Goal: Browse casually

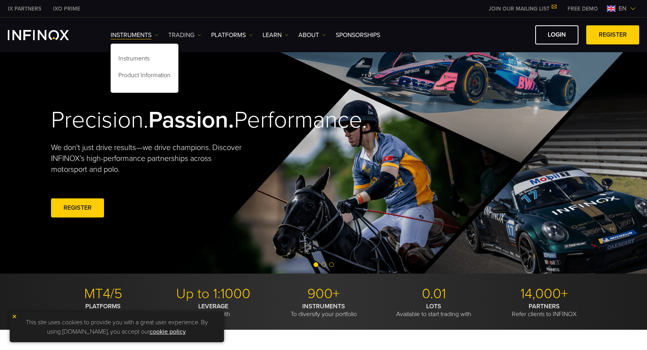
click at [201, 38] on link "TRADING" at bounding box center [184, 34] width 33 height 9
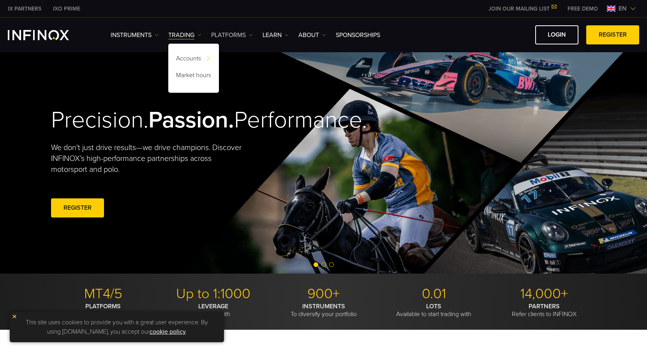
click at [221, 35] on link "PLATFORMS" at bounding box center [232, 34] width 42 height 9
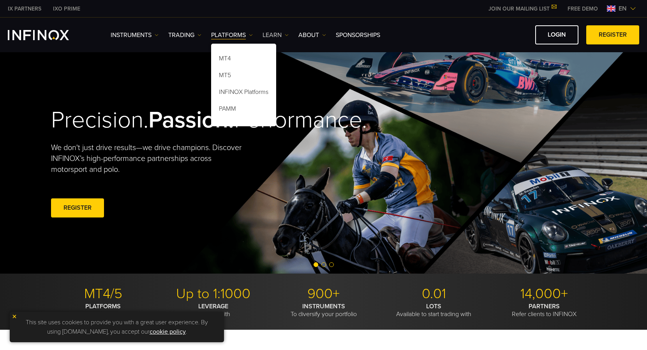
click at [270, 30] on link "Learn" at bounding box center [276, 34] width 26 height 9
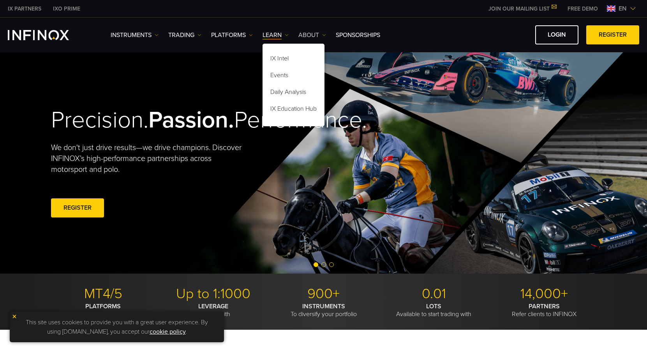
click at [304, 33] on link "ABOUT" at bounding box center [313, 34] width 28 height 9
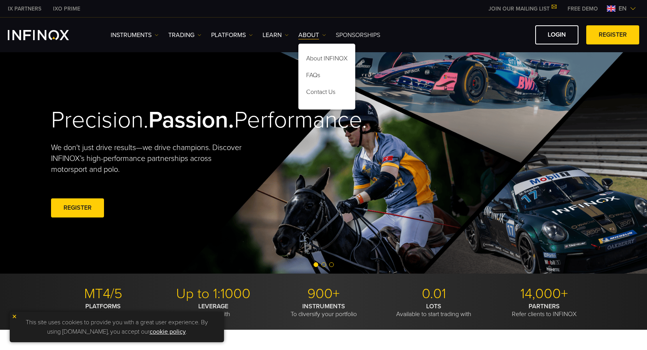
click at [348, 35] on link "SPONSORSHIPS" at bounding box center [358, 34] width 44 height 9
